Goal: Task Accomplishment & Management: Manage account settings

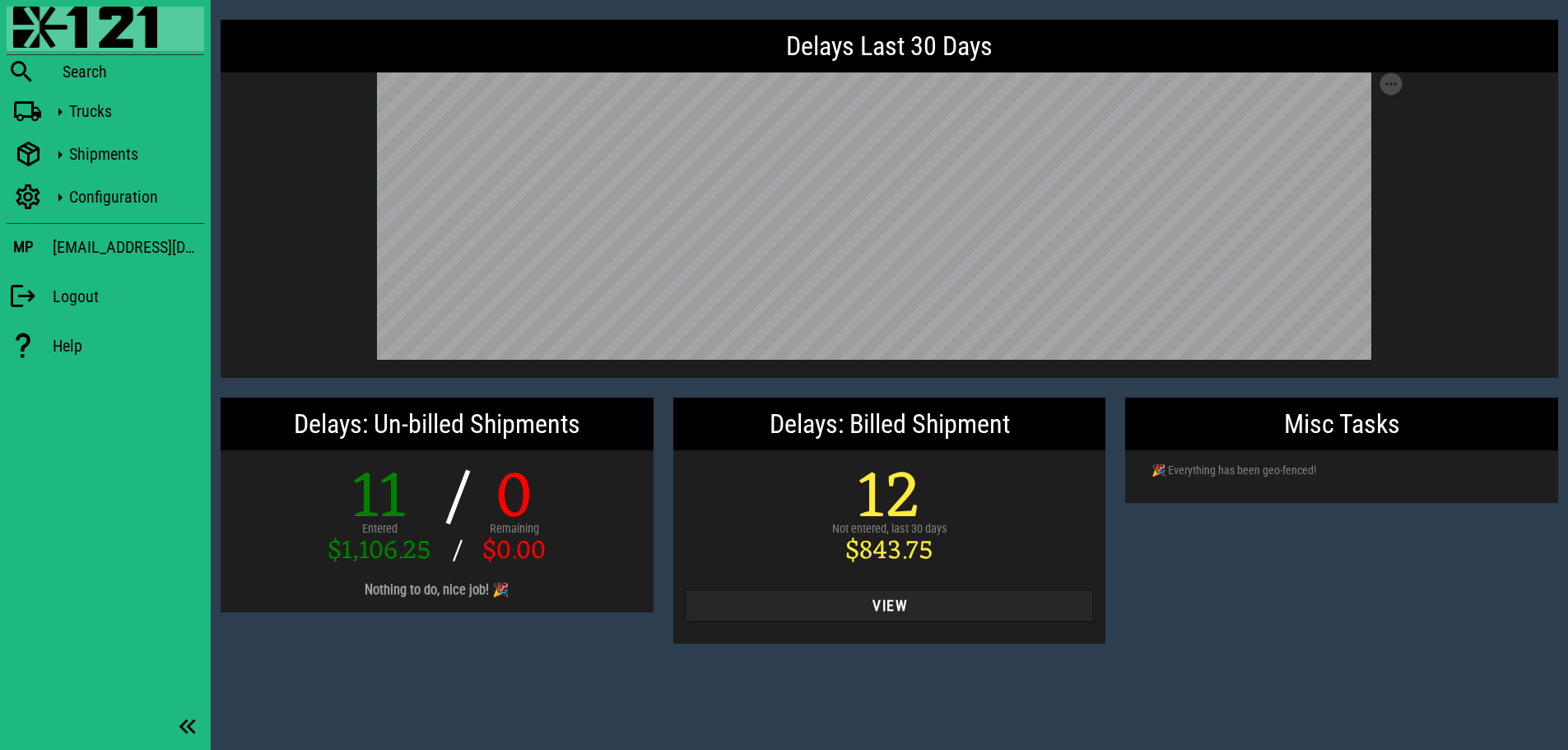
click at [1316, 590] on div "Misc Tasks 🎉 Everything has been geo-fenced!" at bounding box center [1341, 520] width 453 height 266
click at [1315, 581] on div "Misc Tasks 🎉 Everything has been geo-fenced!" at bounding box center [1341, 520] width 453 height 266
click at [1299, 581] on div "Misc Tasks 🎉 Everything has been geo-fenced!" at bounding box center [1341, 520] width 453 height 266
click at [32, 194] on icon at bounding box center [28, 198] width 29 height 21
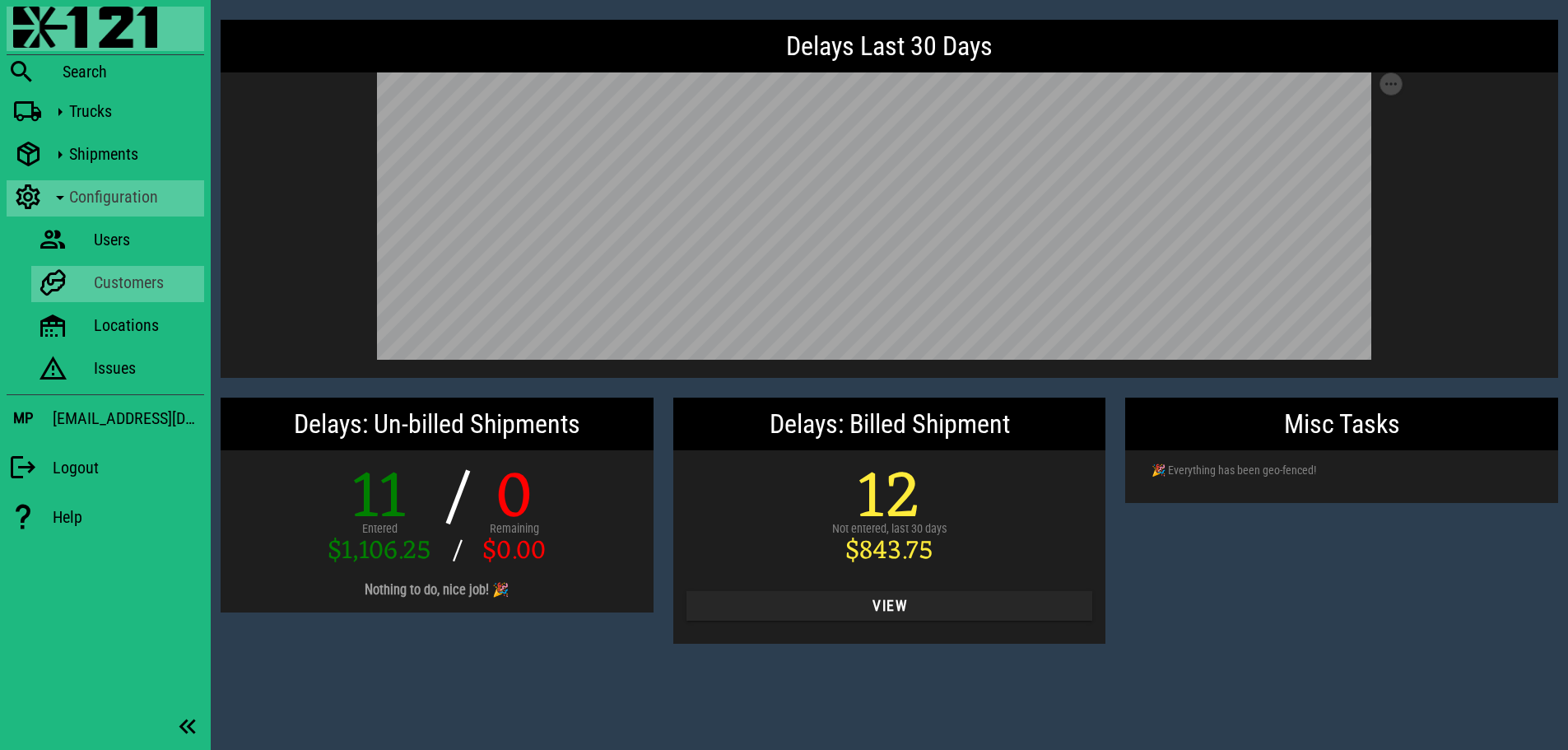
click at [80, 274] on link "Customers" at bounding box center [118, 283] width 173 height 36
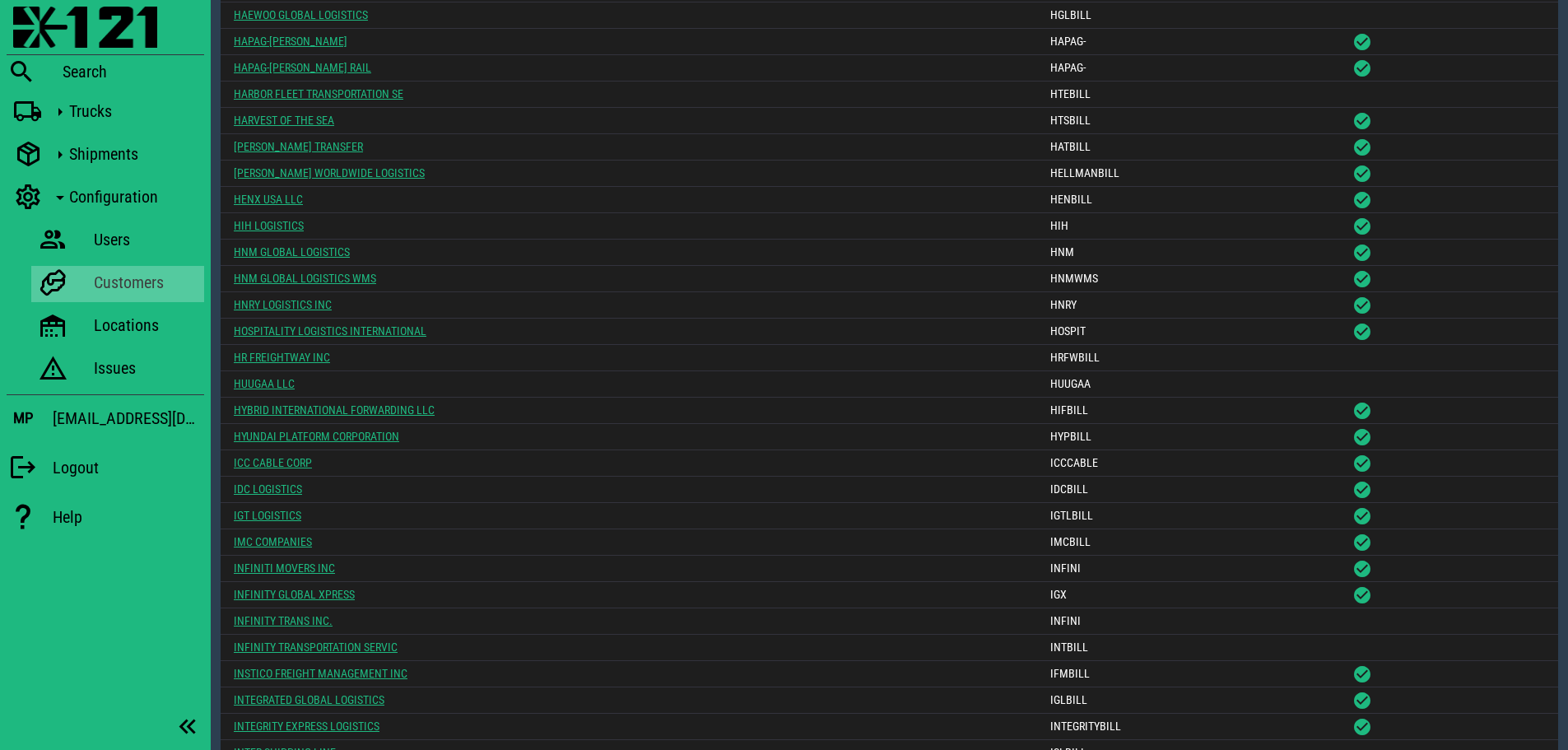
scroll to position [6669, 0]
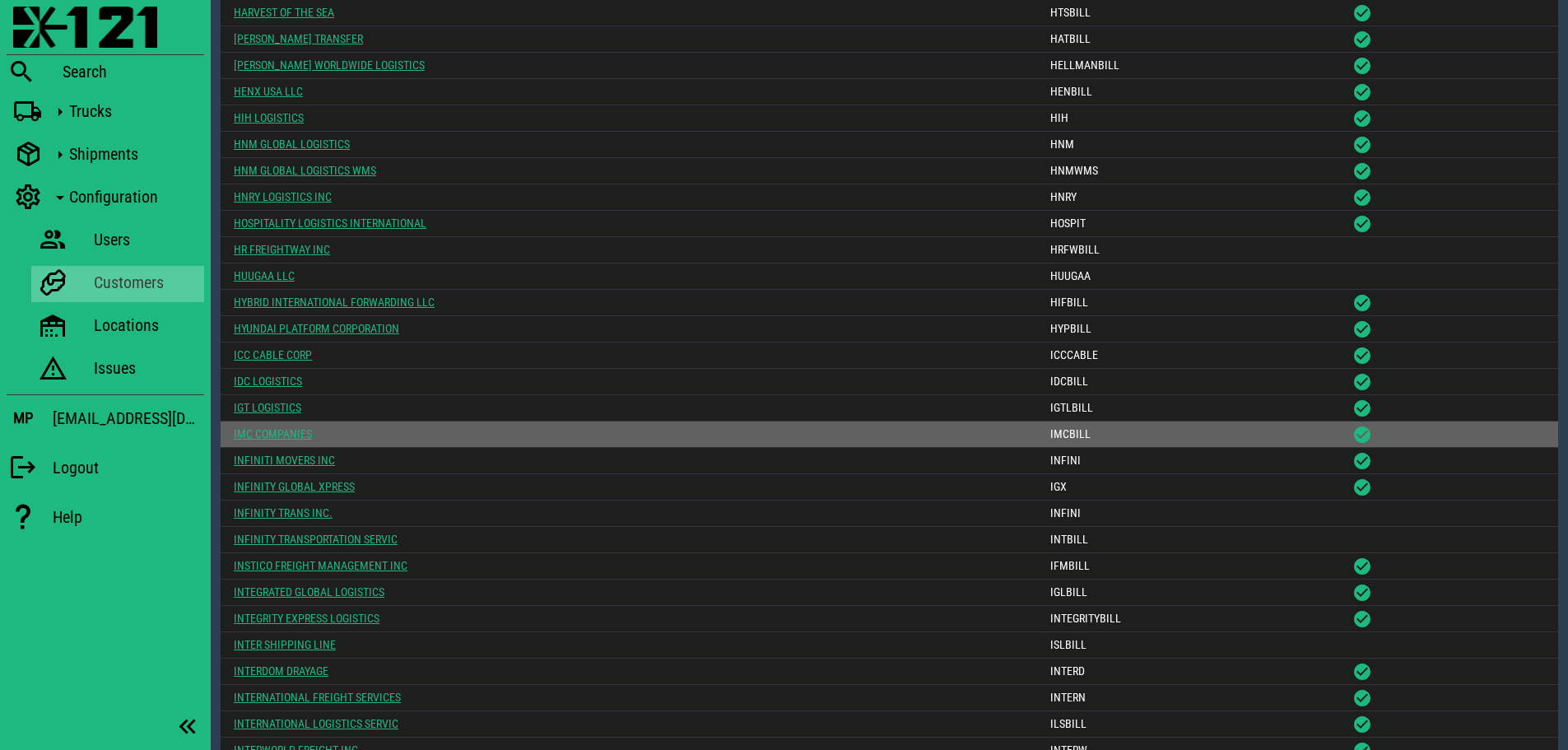
click at [286, 432] on link "IMC COMPANIES" at bounding box center [273, 434] width 78 height 14
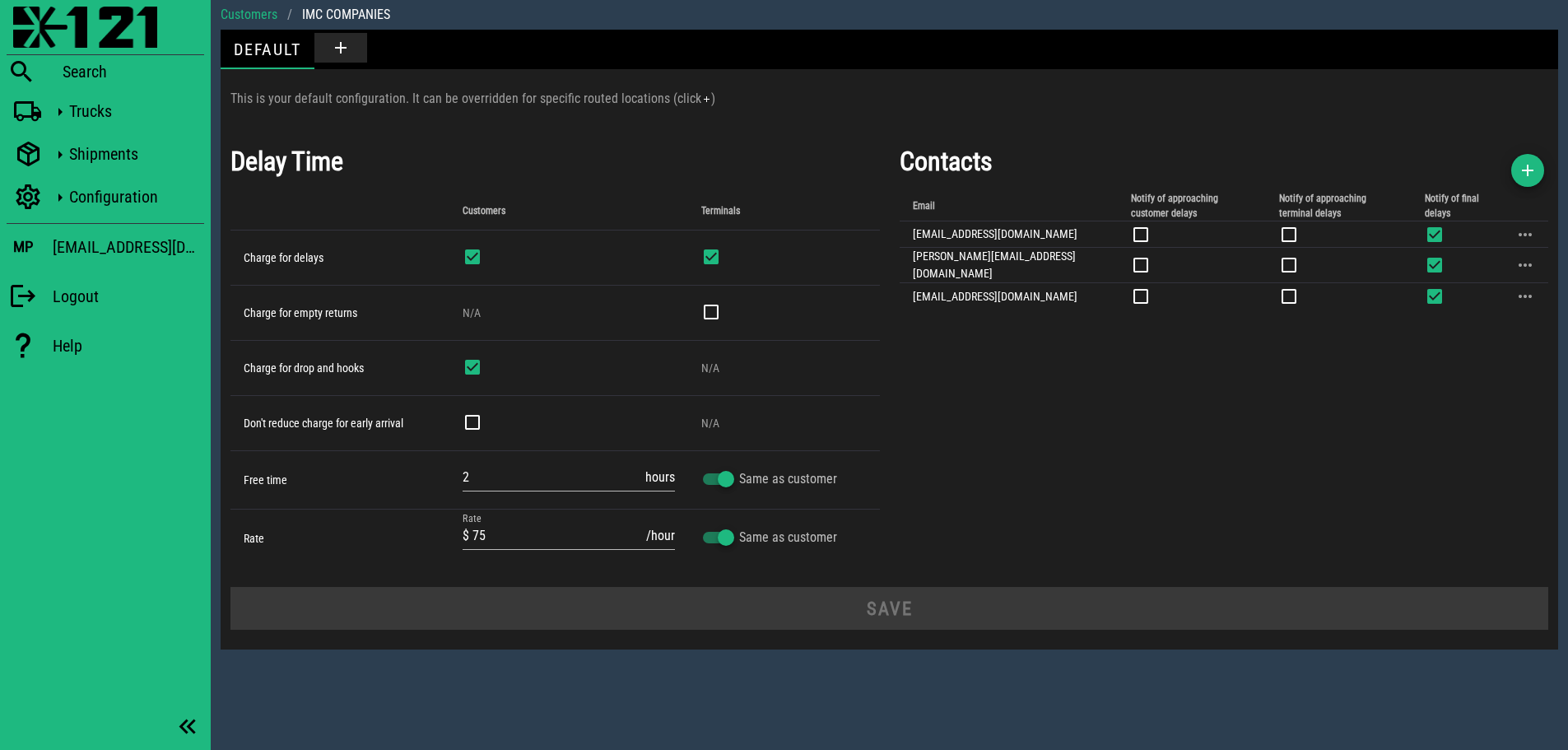
click at [1115, 469] on div "Contacts Email Notify of approaching customer delays Notify of approaching term…" at bounding box center [1224, 354] width 669 height 445
click at [1031, 465] on div "Contacts Email Notify of approaching customer delays Notify of approaching term…" at bounding box center [1224, 354] width 669 height 445
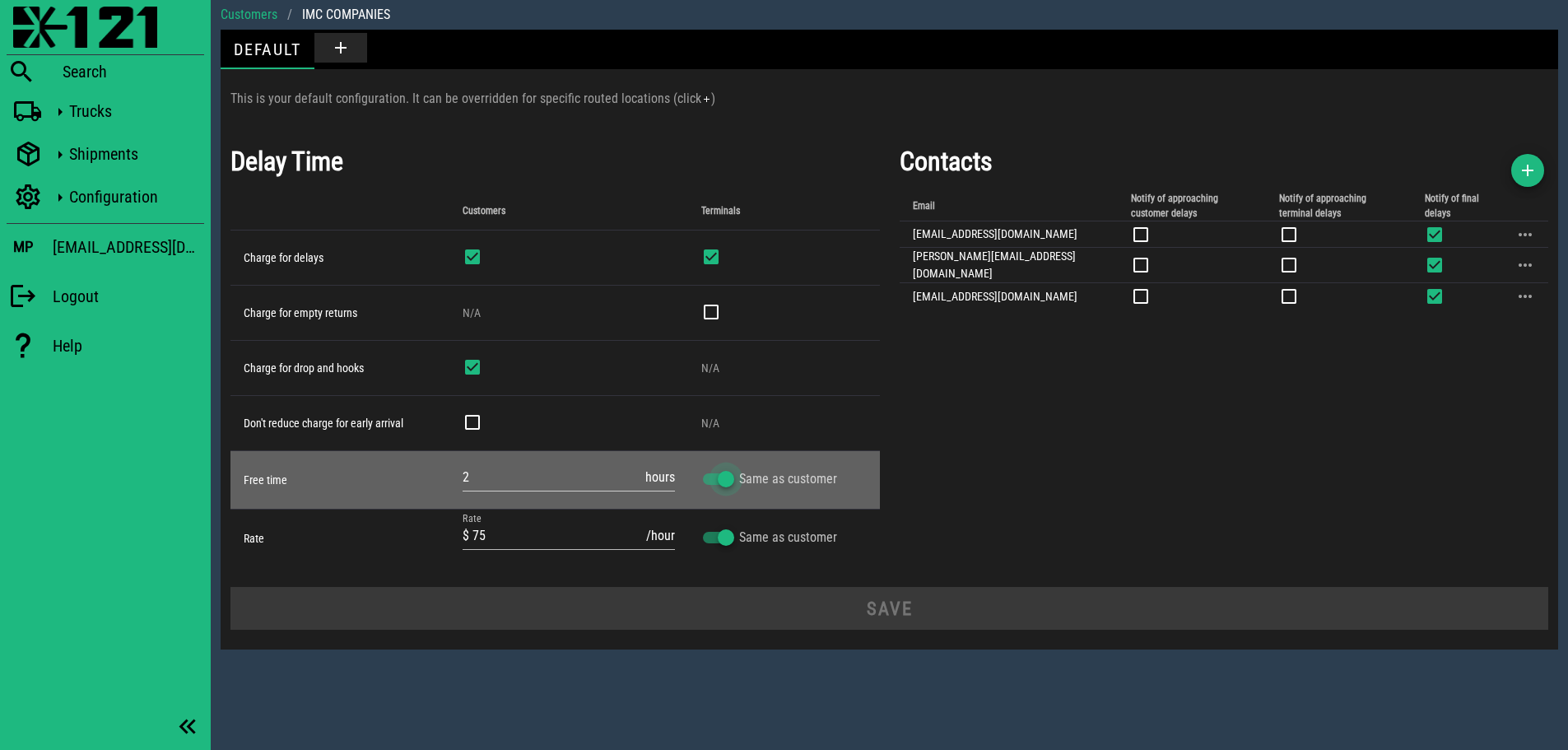
click at [722, 476] on div at bounding box center [726, 479] width 28 height 28
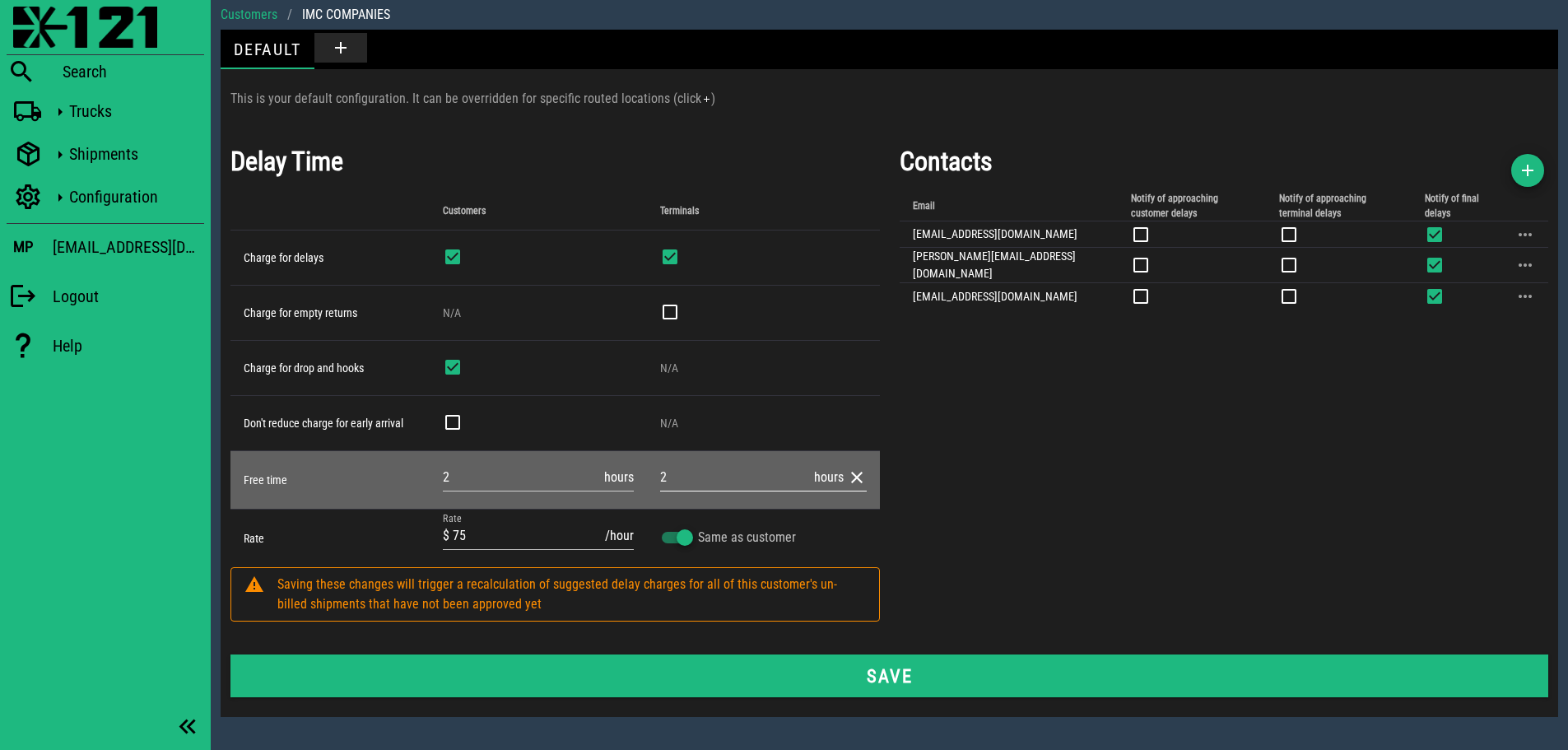
click at [857, 472] on button "clear icon" at bounding box center [857, 477] width 19 height 19
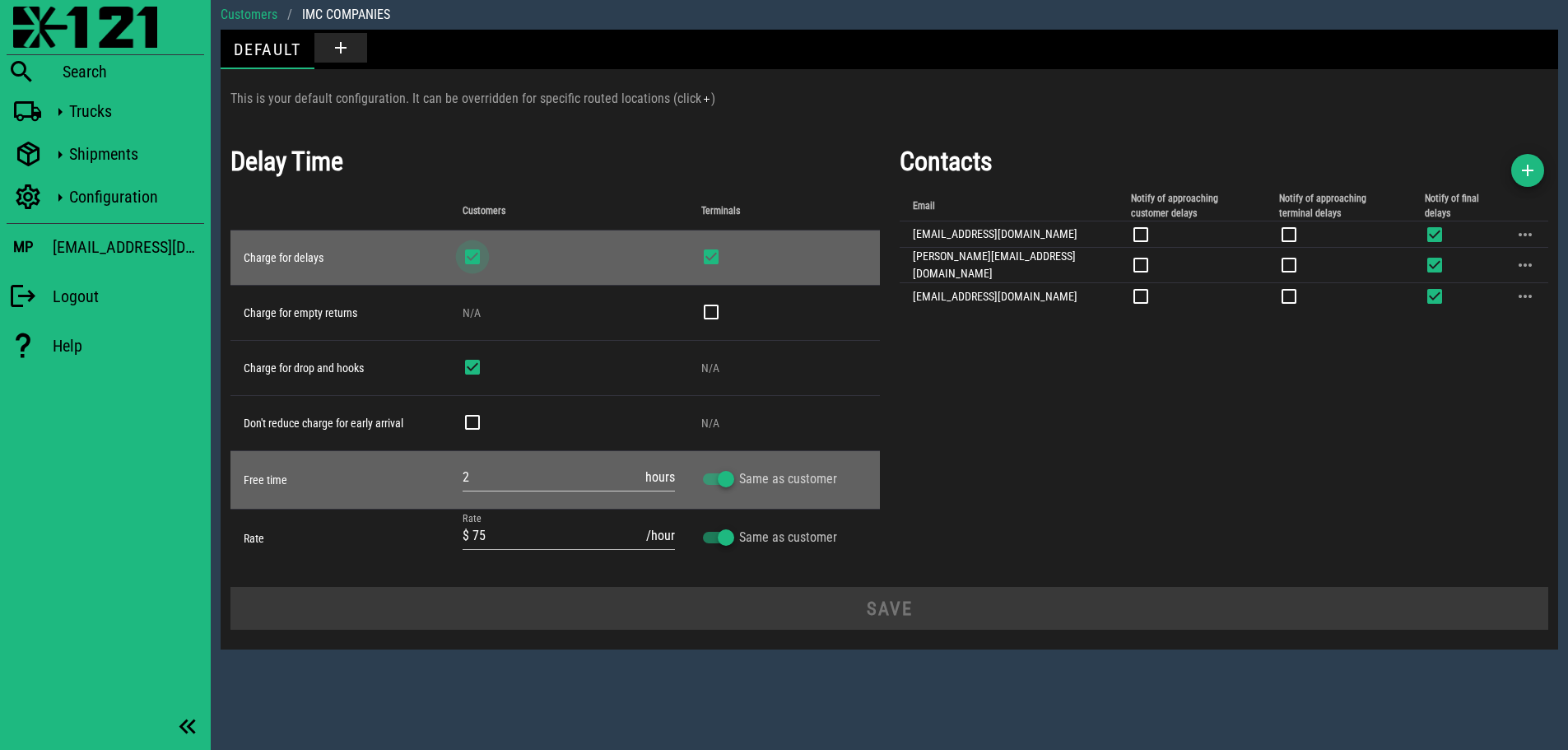
click at [480, 258] on div at bounding box center [472, 256] width 28 height 28
checkbox input "false"
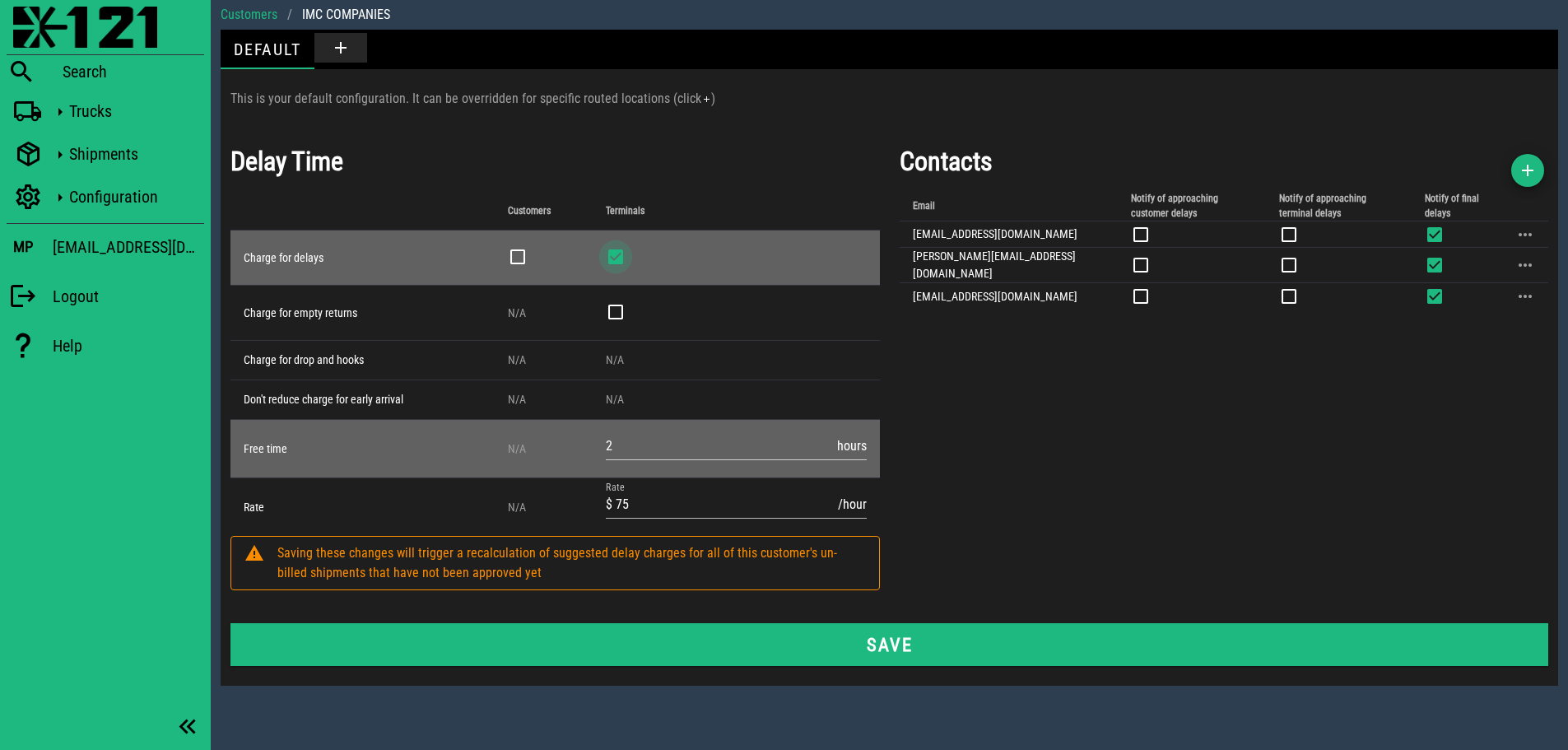
click at [617, 256] on div at bounding box center [616, 256] width 28 height 28
checkbox input "false"
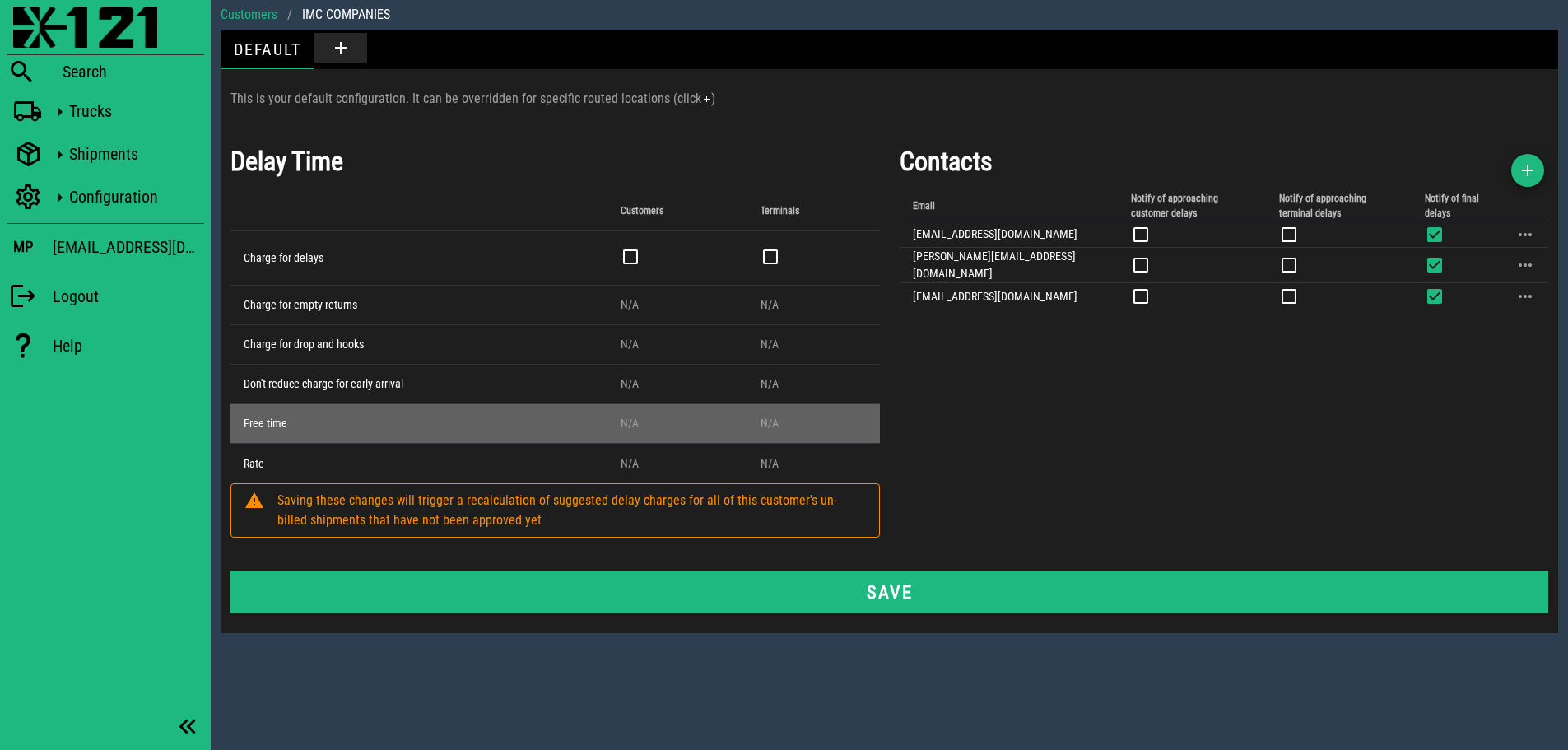
click at [1139, 394] on div "Contacts Email Notify of approaching customer delays Notify of approaching term…" at bounding box center [1224, 346] width 669 height 429
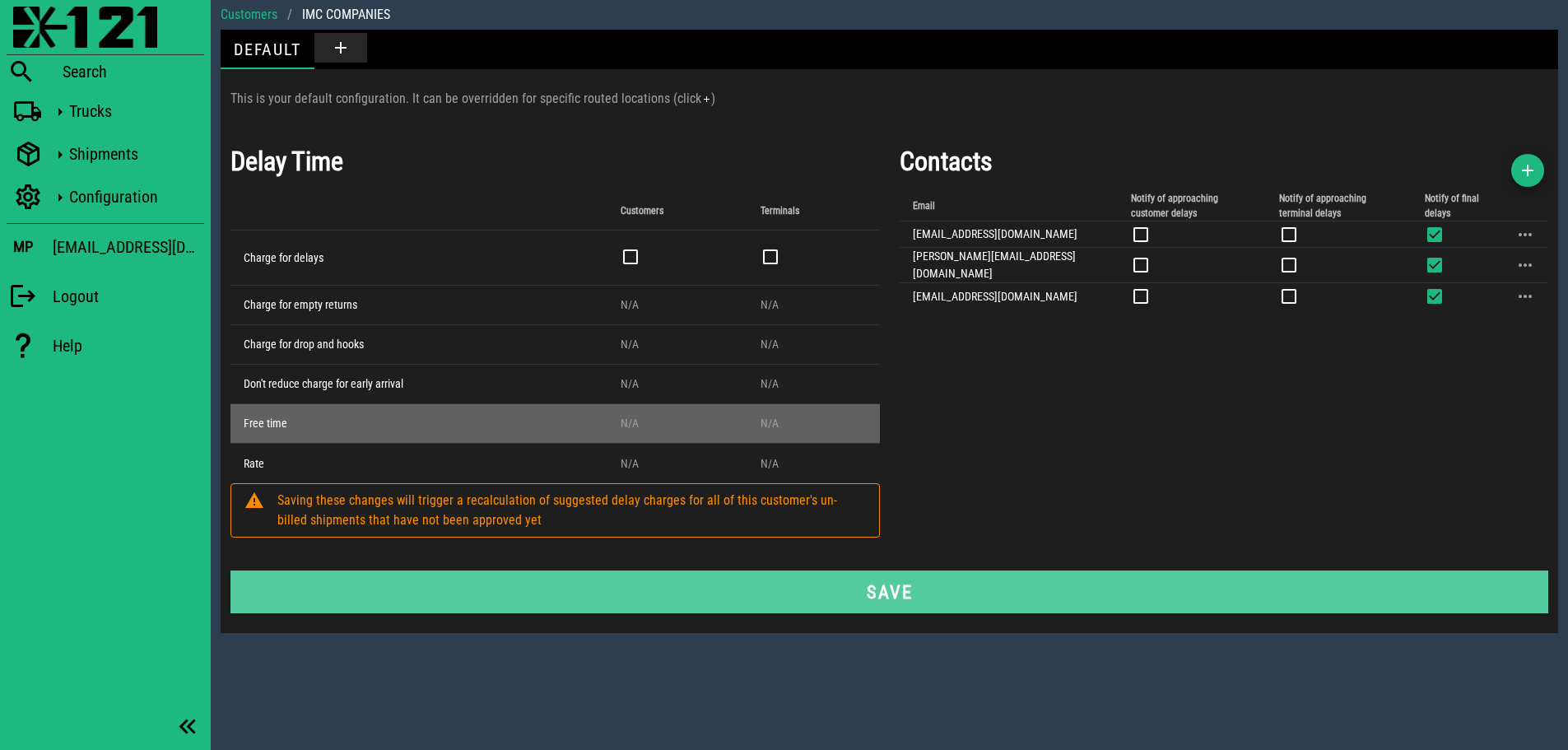
click at [880, 587] on span "Save" at bounding box center [889, 592] width 1280 height 21
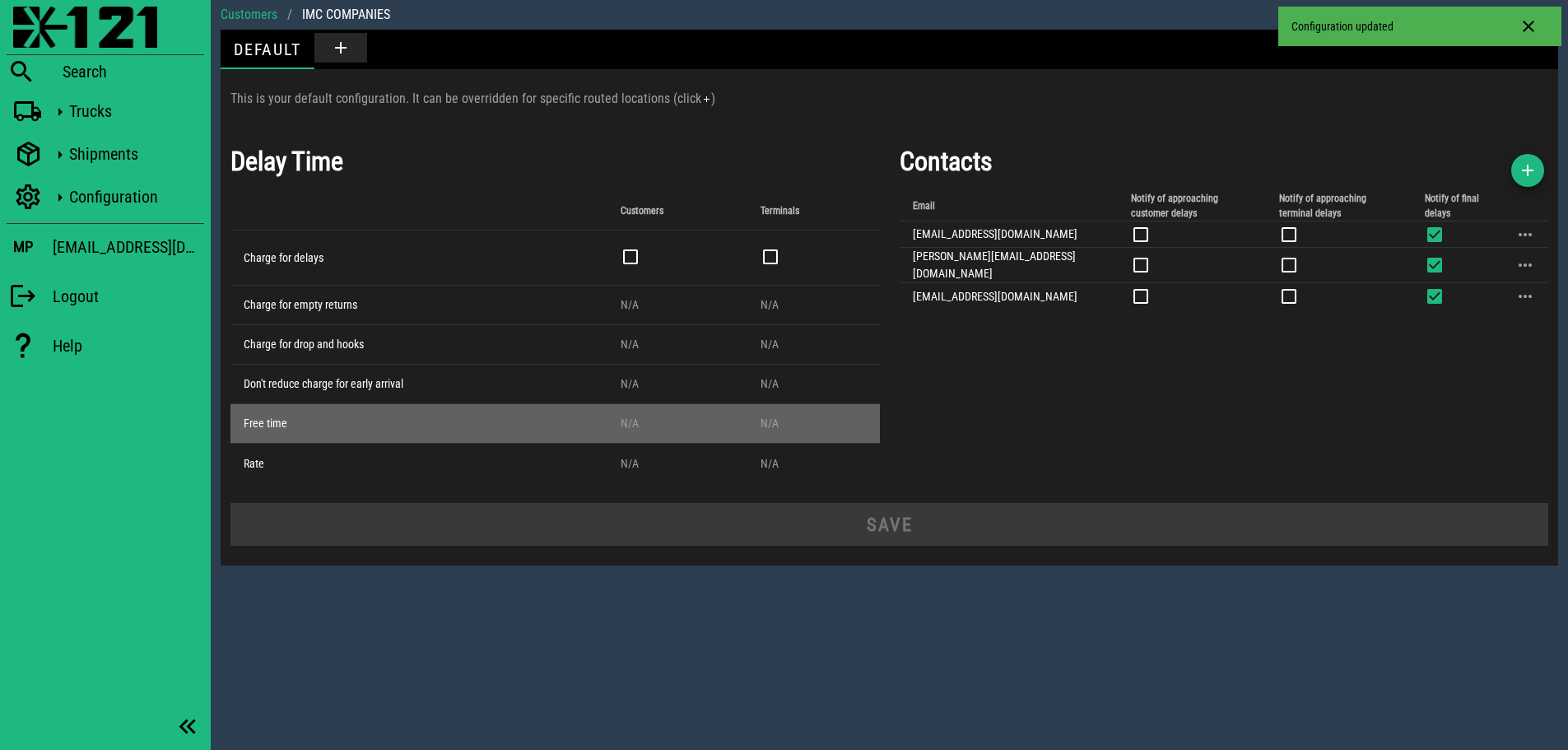
click at [417, 640] on div "Customers / IMC COMPANIES Default This is your default configuration. It can be…" at bounding box center [889, 375] width 1358 height 750
click at [38, 22] on img at bounding box center [86, 27] width 144 height 41
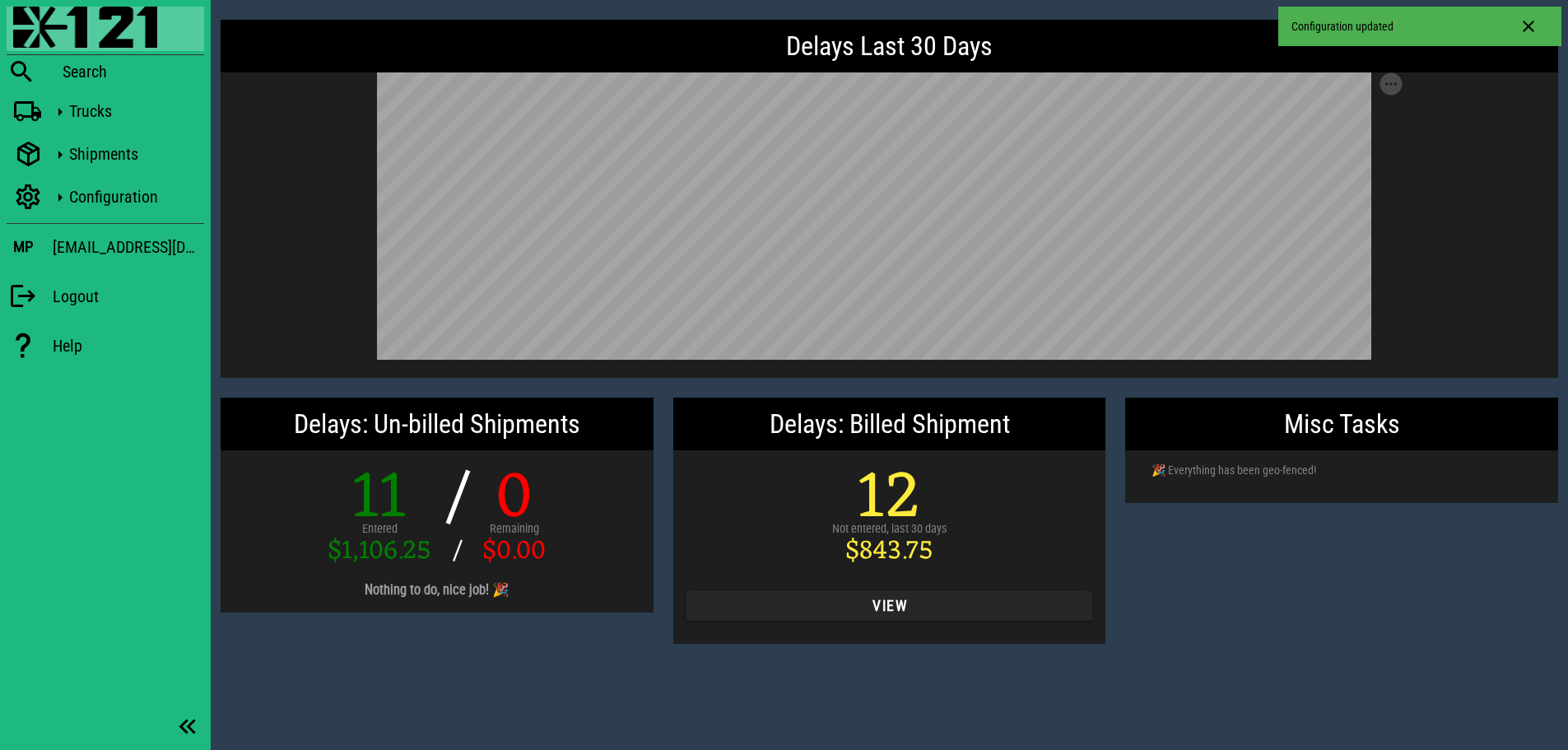
click at [1320, 572] on div "Misc Tasks 🎉 Everything has been geo-fenced!" at bounding box center [1341, 520] width 453 height 266
